Goal: Check status: Check status

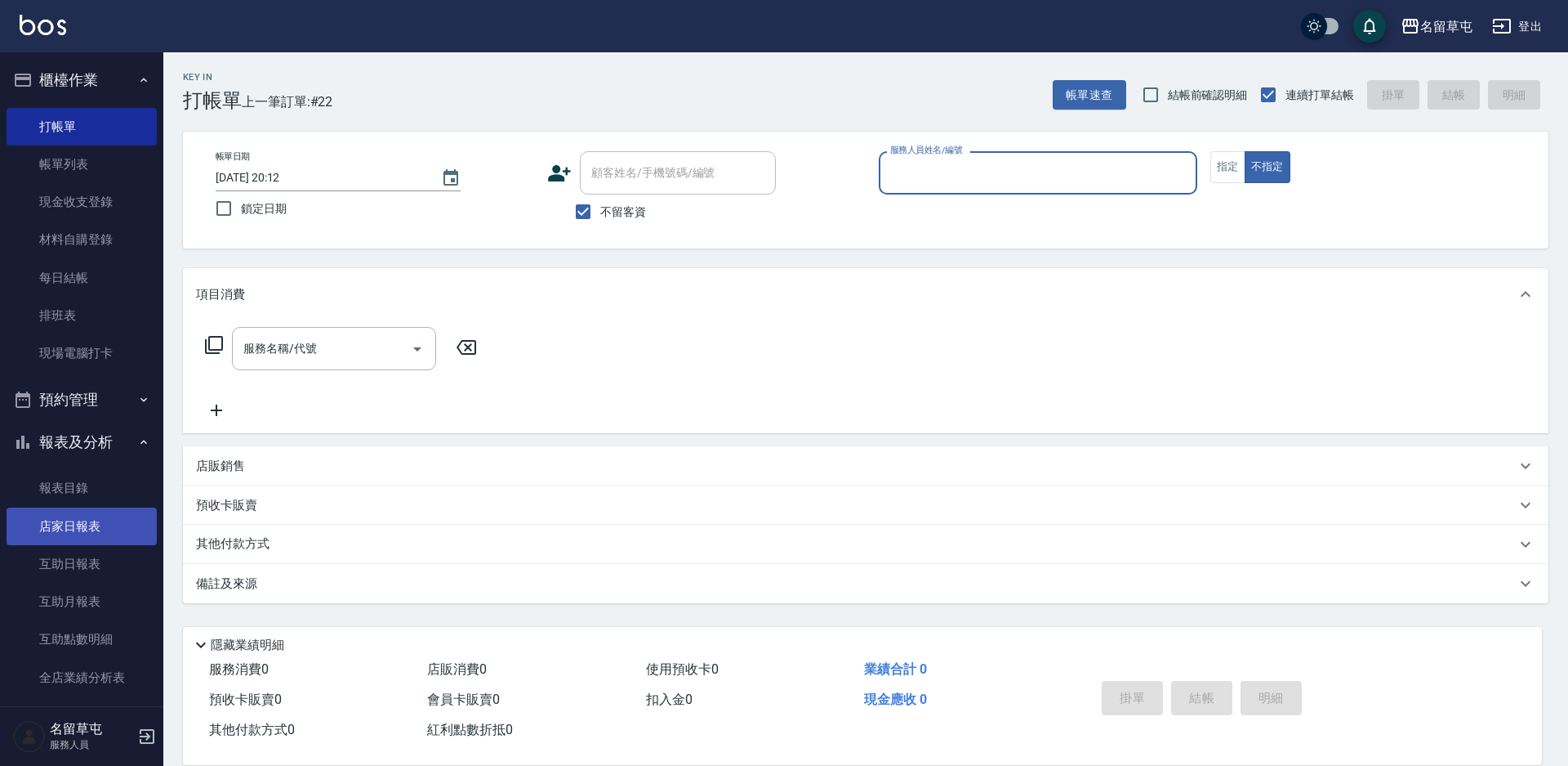
click at [83, 538] on link "店家日報表" at bounding box center [81, 526] width 150 height 38
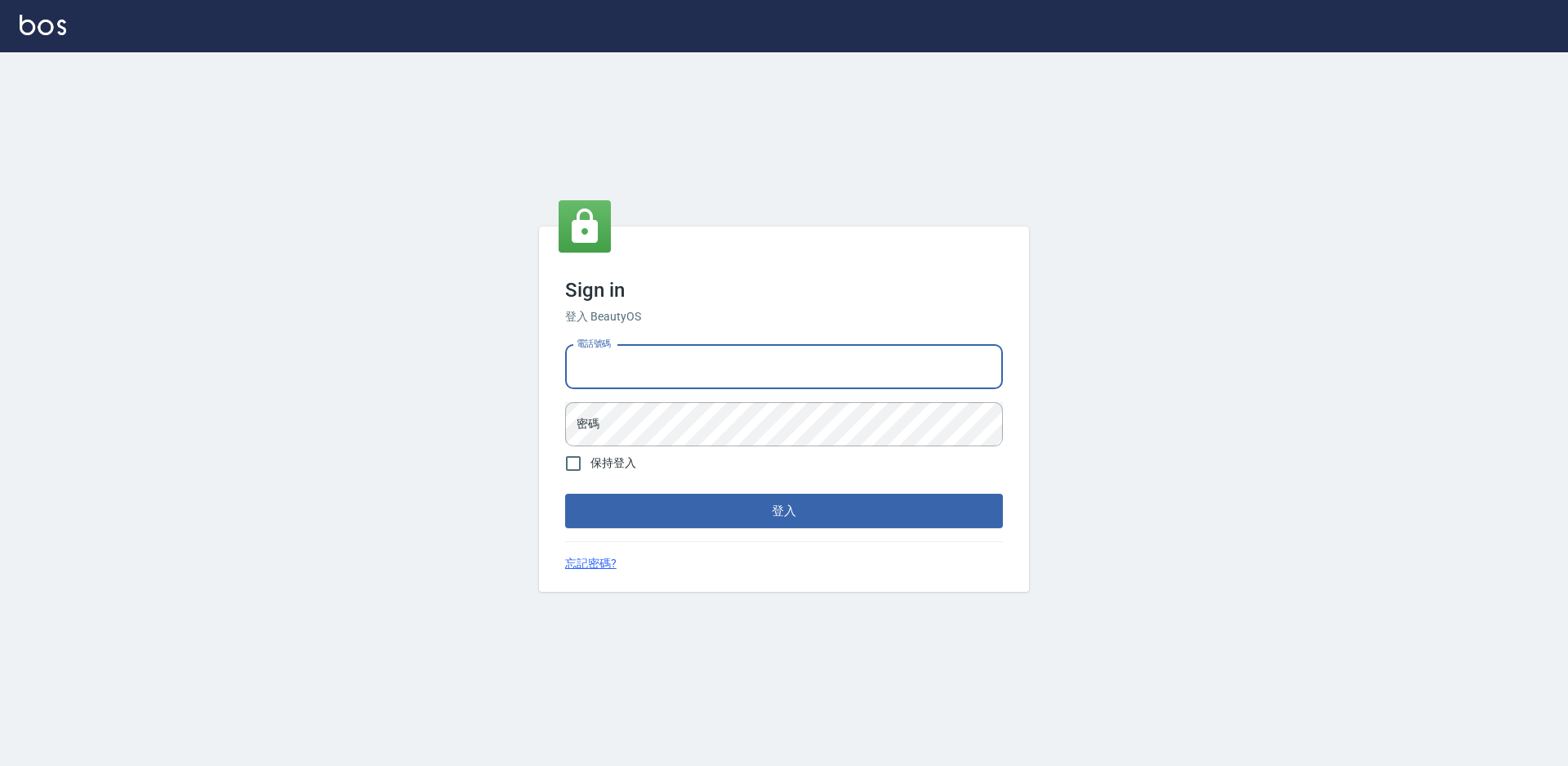
click at [659, 357] on input "電話號碼" at bounding box center [784, 367] width 438 height 44
type input "2306457"
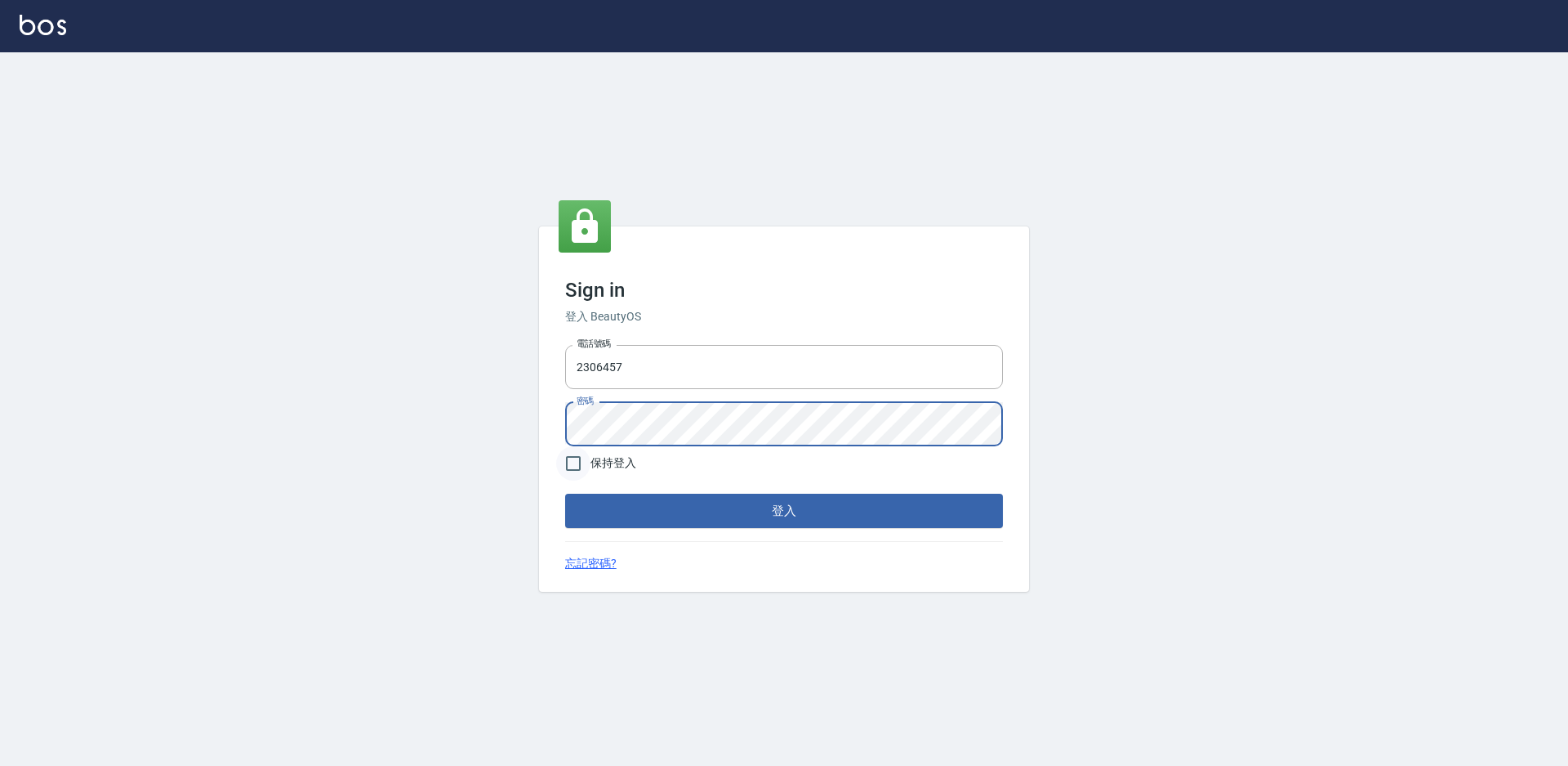
click at [565, 493] on button "登入" at bounding box center [784, 510] width 438 height 35
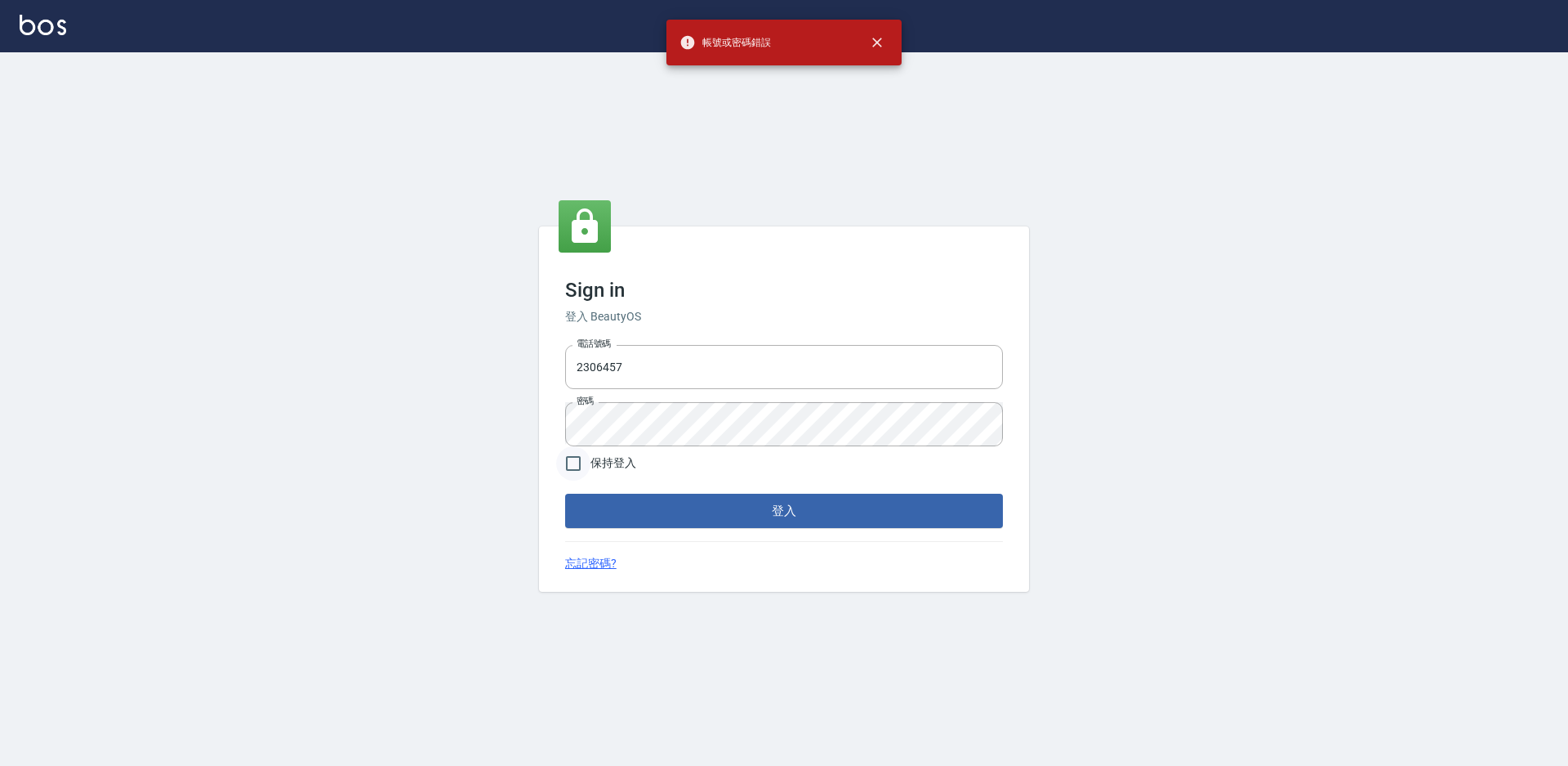
drag, startPoint x: 675, startPoint y: 446, endPoint x: 586, endPoint y: 448, distance: 89.0
click at [586, 448] on form "電話號碼 2306457 電話號碼 密碼 密碼 保持登入 登入" at bounding box center [784, 433] width 438 height 190
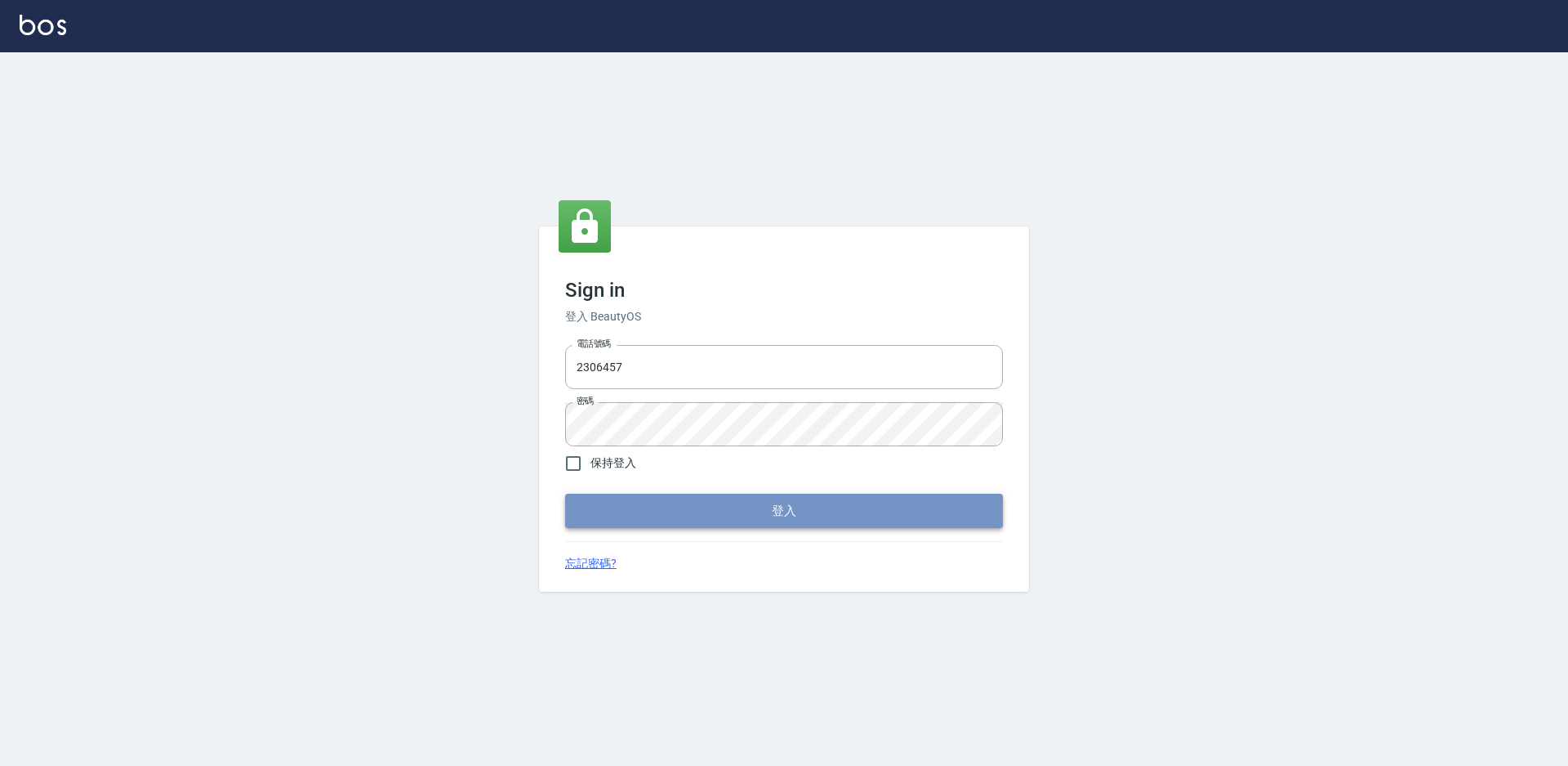
click at [789, 514] on button "登入" at bounding box center [784, 510] width 438 height 35
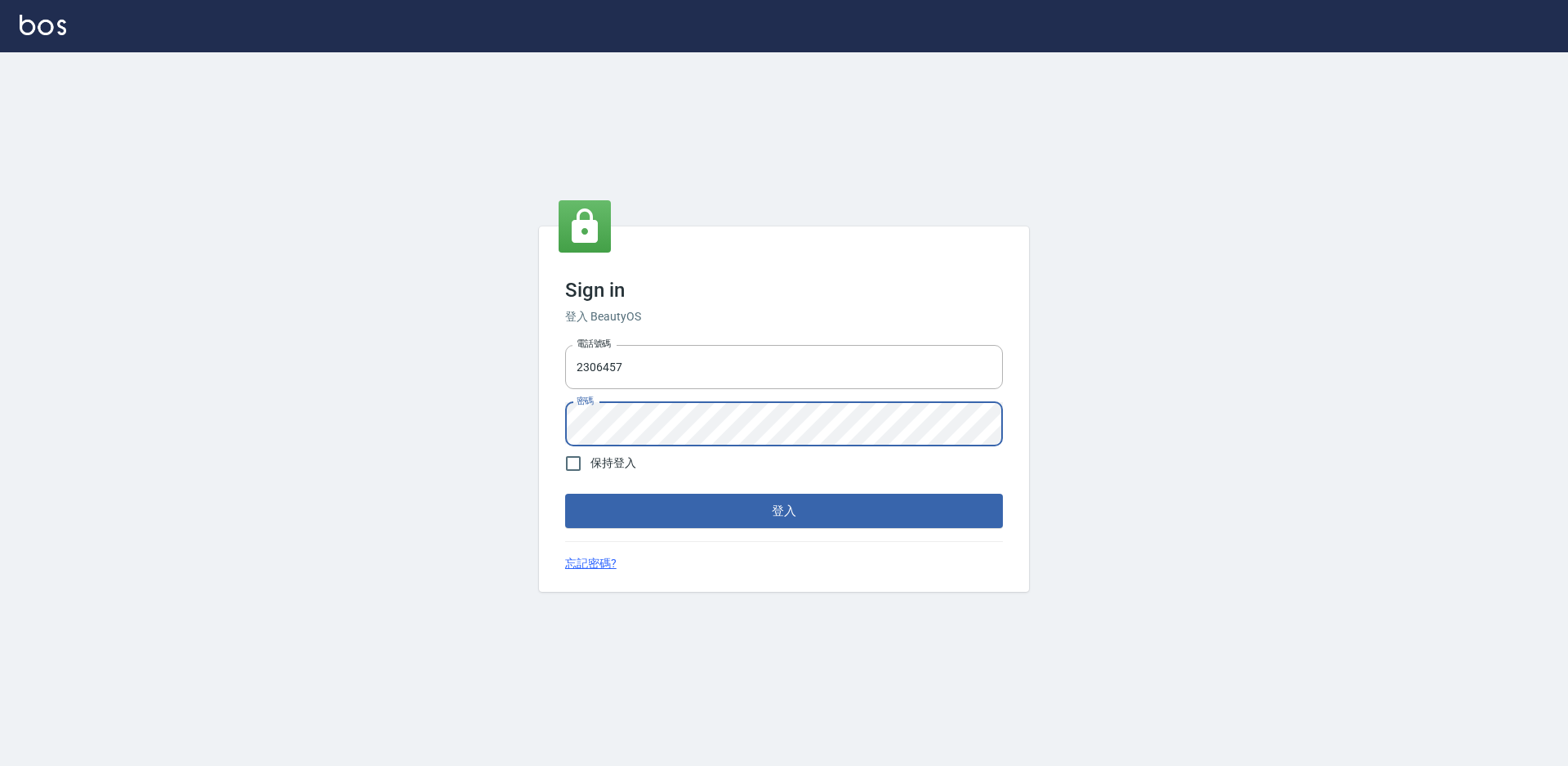
click at [565, 493] on button "登入" at bounding box center [784, 510] width 438 height 35
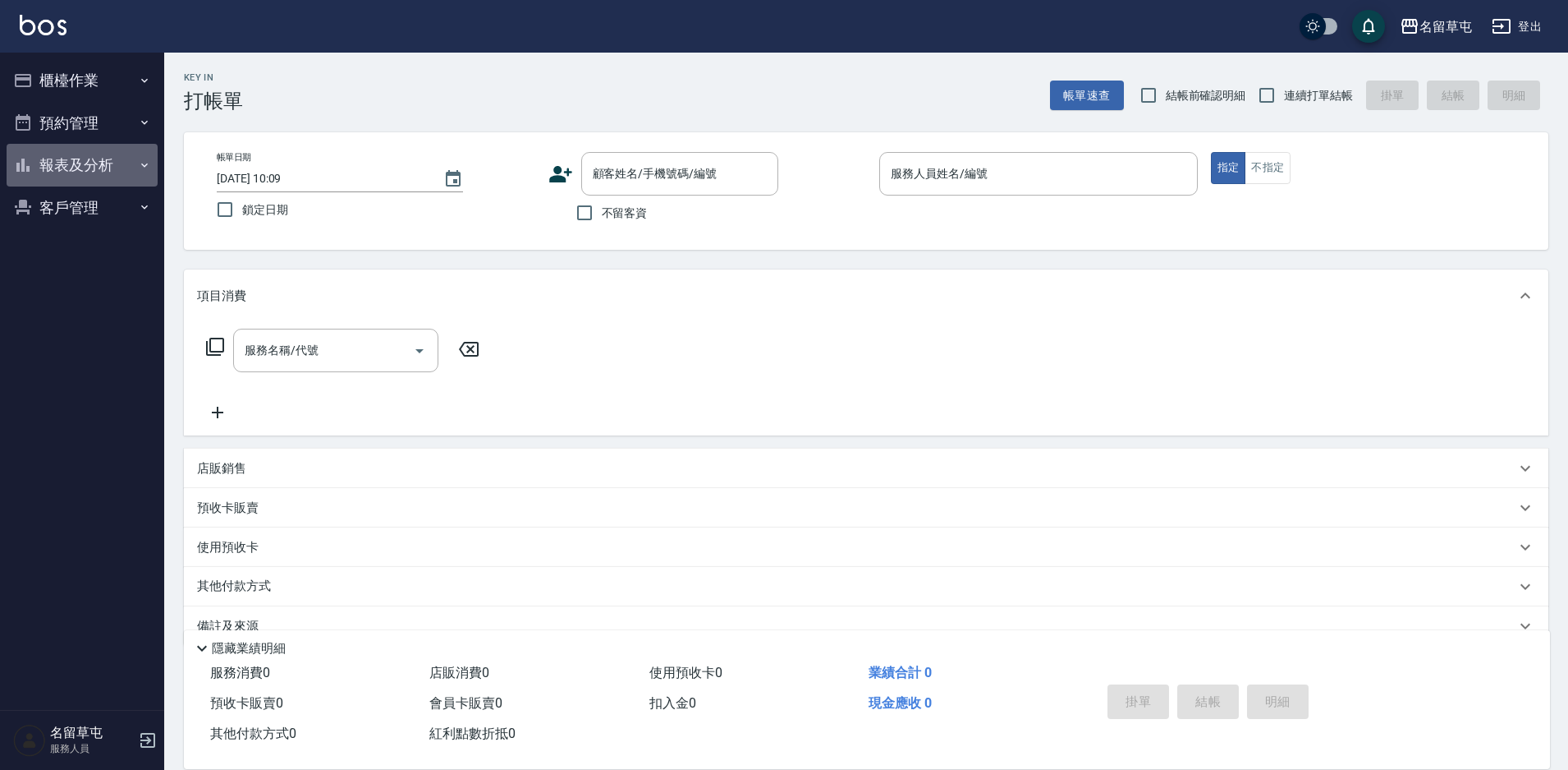
click at [93, 153] on button "報表及分析" at bounding box center [82, 165] width 151 height 43
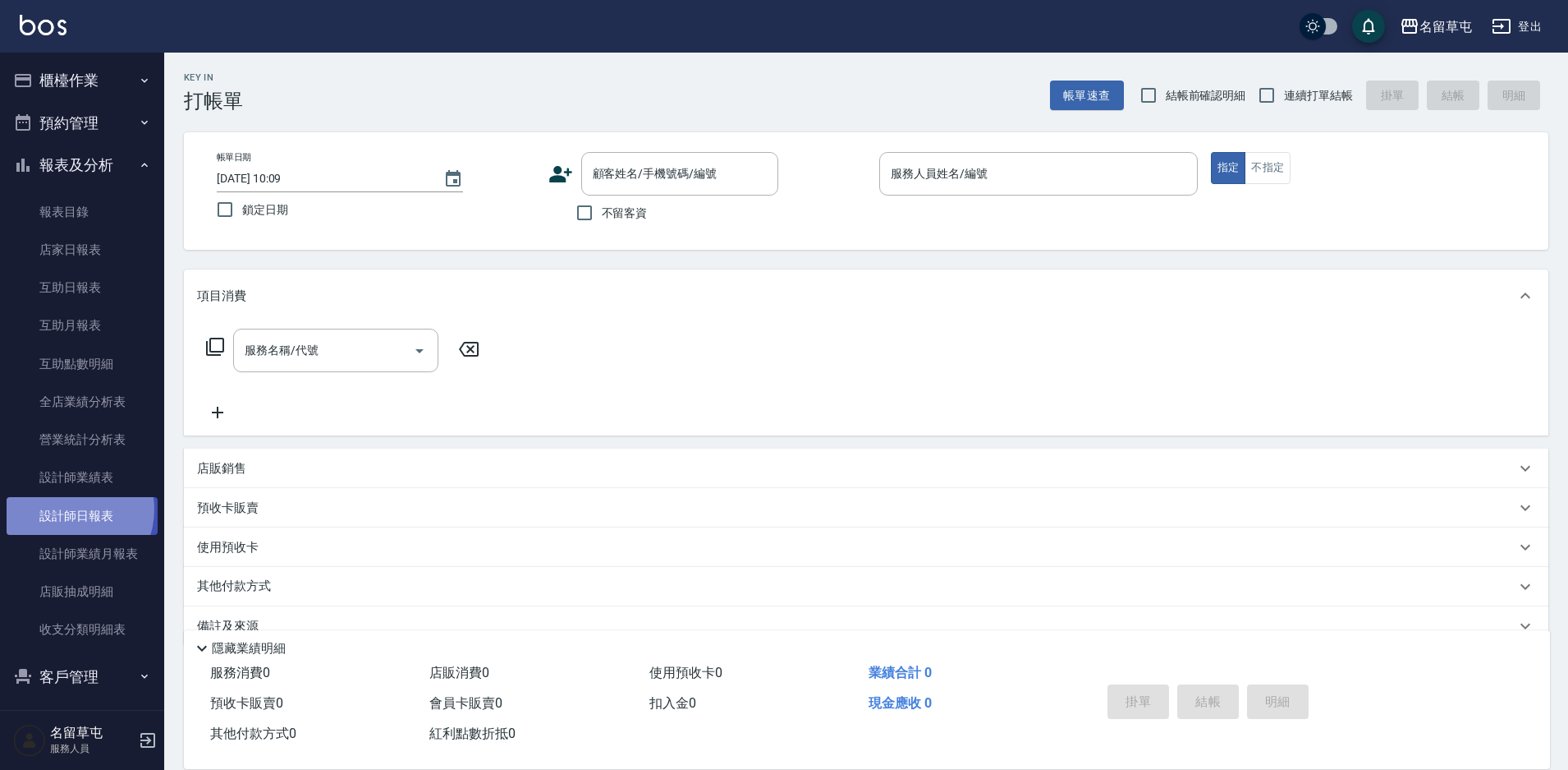
click at [69, 508] on link "設計師日報表" at bounding box center [82, 516] width 151 height 38
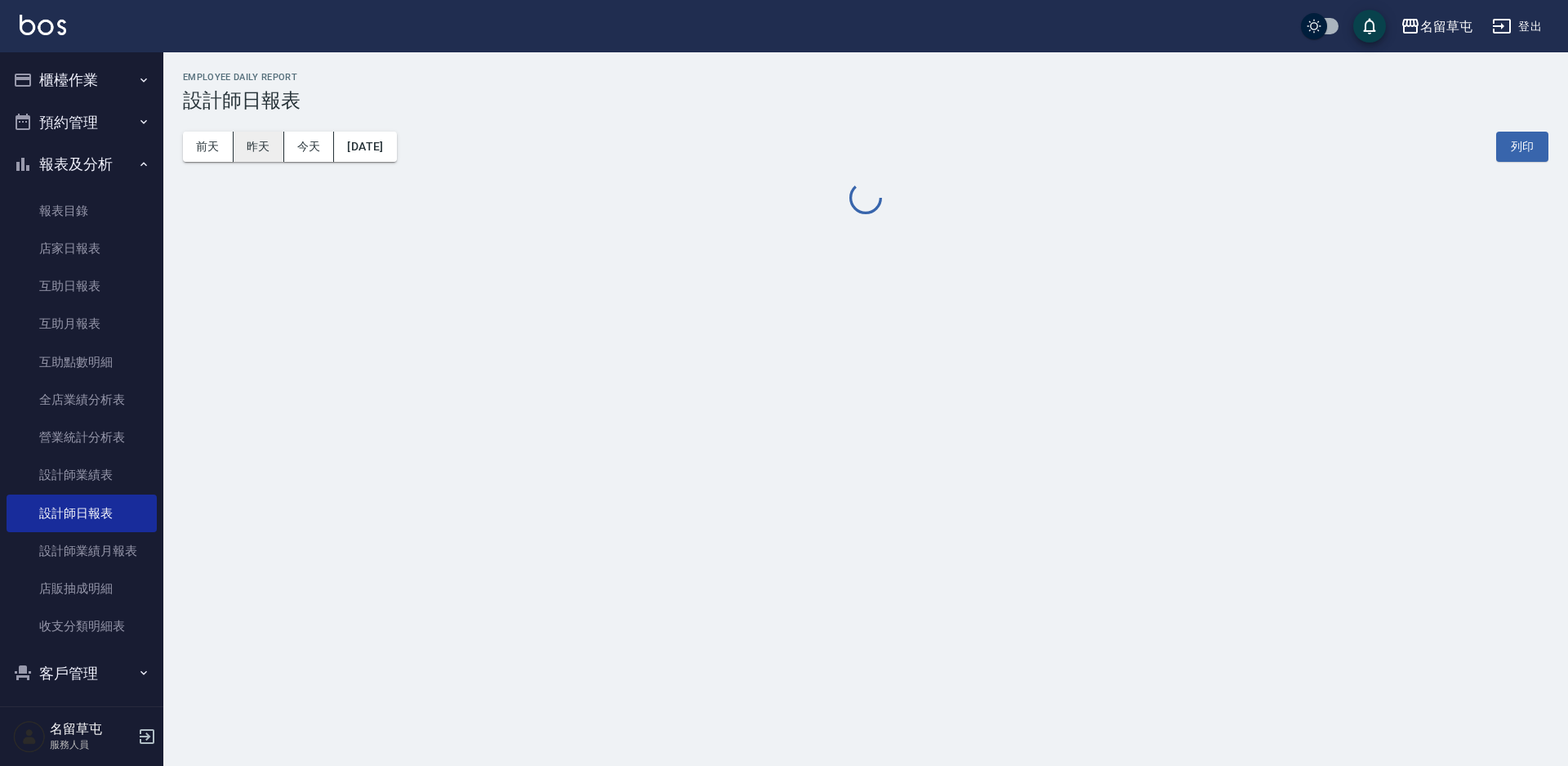
click at [247, 155] on button "昨天" at bounding box center [259, 146] width 51 height 30
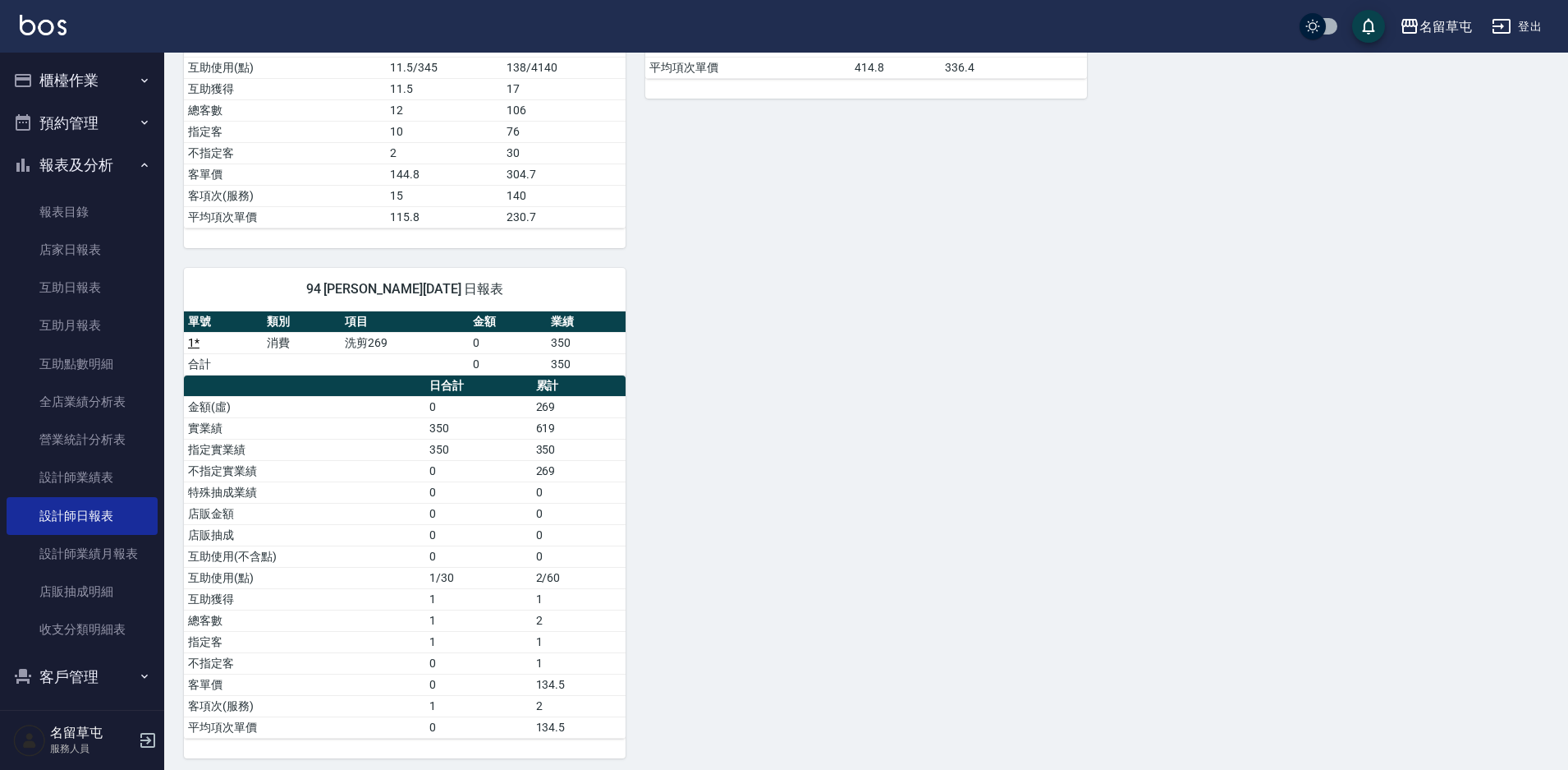
scroll to position [753, 0]
